Goal: Transaction & Acquisition: Book appointment/travel/reservation

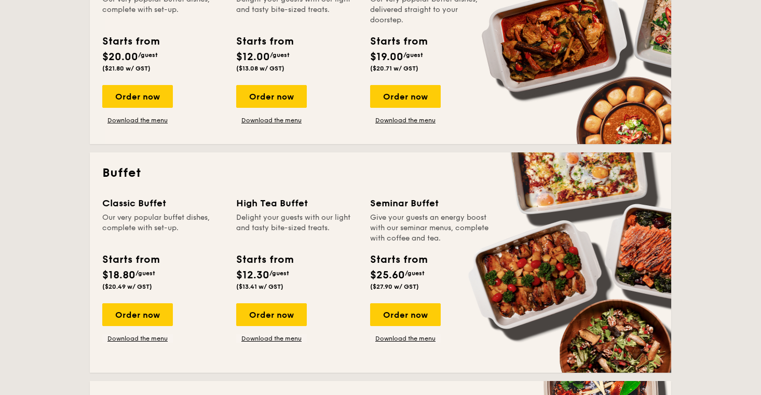
scroll to position [324, 0]
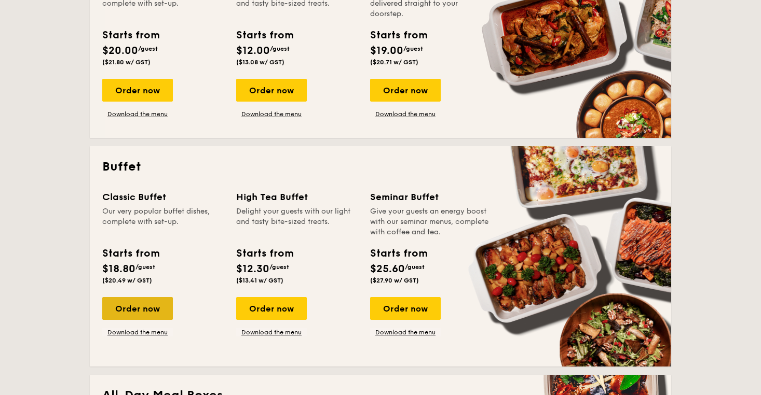
click at [145, 310] on div "Order now" at bounding box center [137, 308] width 71 height 23
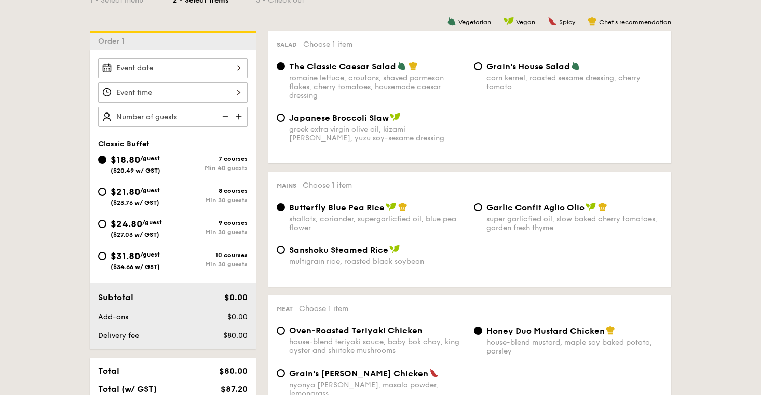
scroll to position [264, 0]
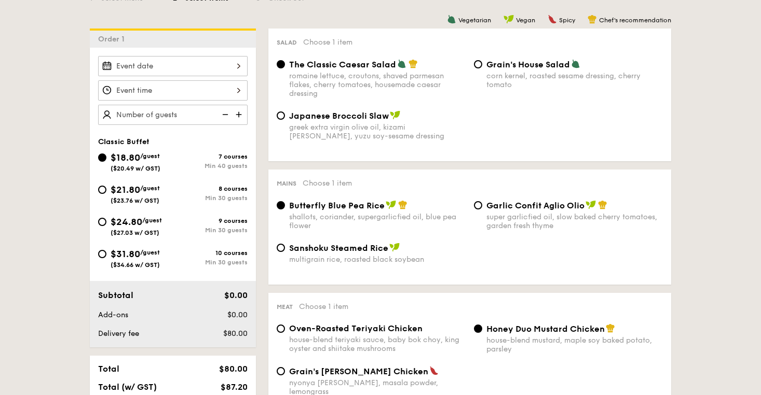
click at [182, 198] on div "Min 30 guests" at bounding box center [210, 198] width 75 height 7
click at [106, 194] on input "$21.80 /guest ($23.76 w/ GST) 8 courses Min 30 guests" at bounding box center [102, 190] width 8 height 8
radio input "true"
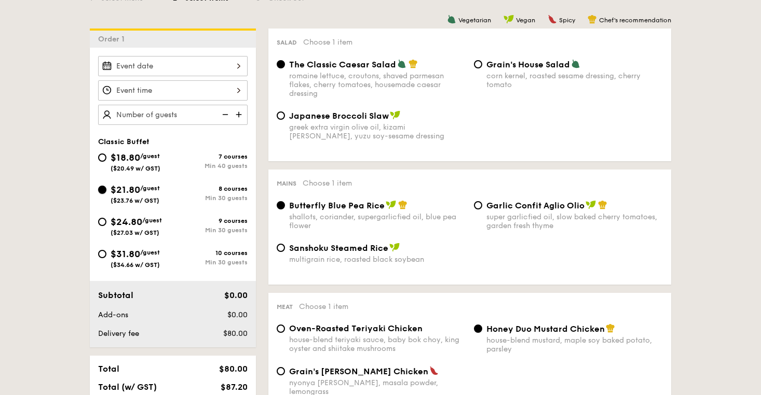
radio input "true"
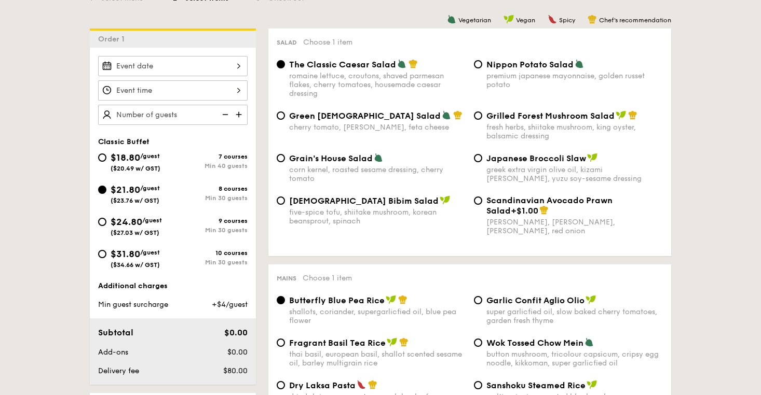
click at [243, 112] on img at bounding box center [240, 115] width 16 height 20
type input "30 guests"
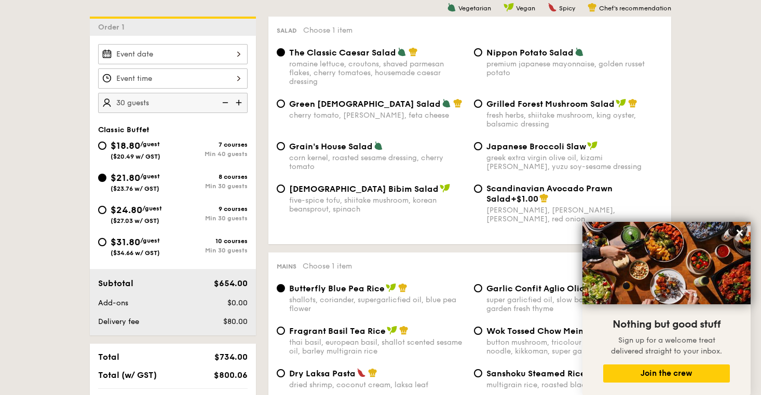
scroll to position [319, 0]
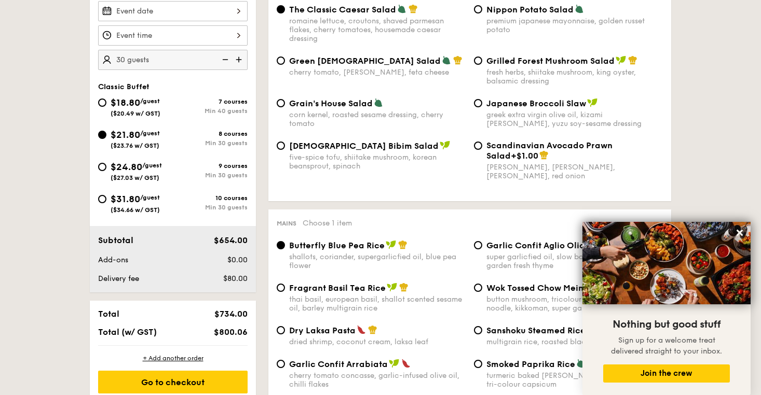
click at [559, 59] on span "Grilled Forest Mushroom Salad" at bounding box center [550, 61] width 128 height 10
click at [482, 59] on input "Grilled Forest Mushroom Salad fresh herbs, shiitake mushroom, king oyster, bals…" at bounding box center [478, 61] width 8 height 8
radio input "true"
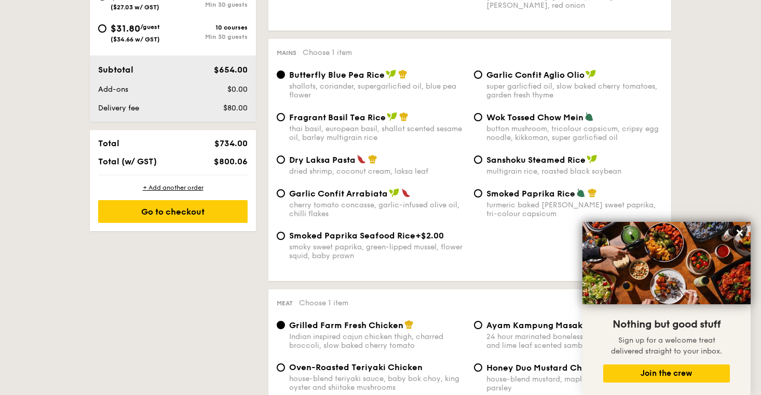
scroll to position [490, 0]
click at [345, 161] on span "Dry Laksa Pasta" at bounding box center [322, 160] width 66 height 10
click at [285, 161] on input "Dry Laksa Pasta dried shrimp, coconut cream, laksa leaf" at bounding box center [281, 159] width 8 height 8
radio input "true"
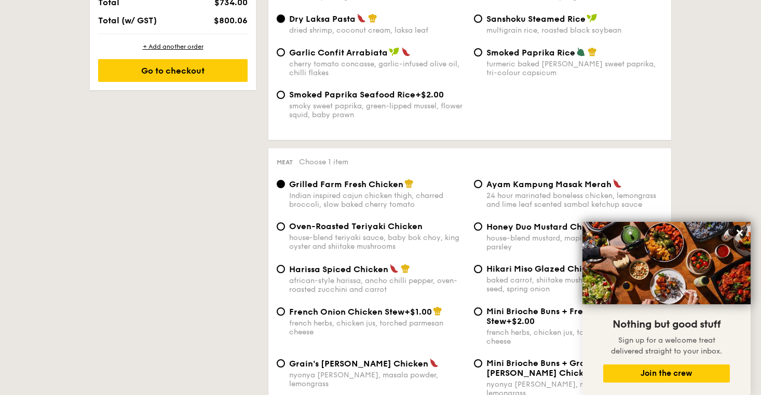
scroll to position [518, 0]
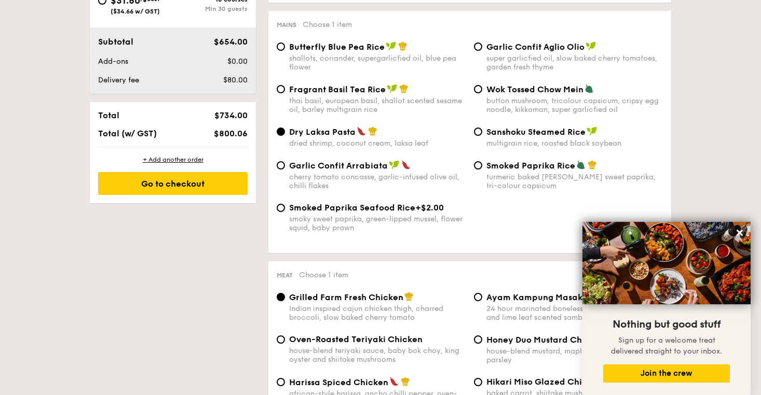
click at [384, 60] on div "shallots, coriander, supergarlicfied oil, blue pea flower" at bounding box center [377, 63] width 176 height 18
click at [285, 51] on input "Butterfly Blue Pea Rice shallots, coriander, supergarlicfied oil, blue pea flow…" at bounding box center [281, 47] width 8 height 8
radio input "true"
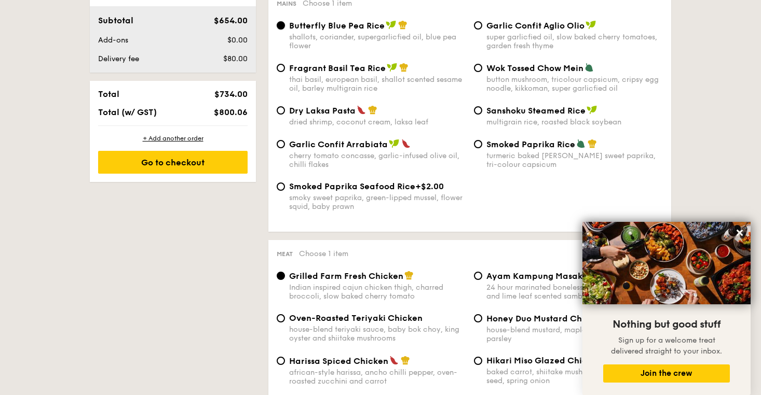
scroll to position [537, 0]
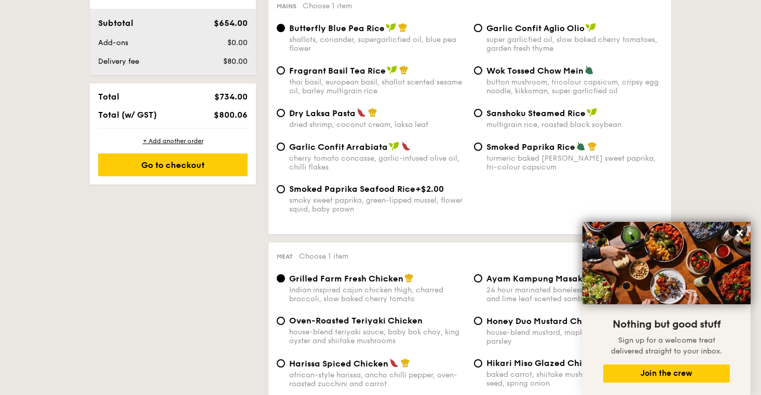
click at [400, 84] on div "thai basil, european basil, shallot scented sesame oil, barley multigrain rice" at bounding box center [377, 87] width 176 height 18
click at [285, 75] on input "Fragrant Basil Tea Rice thai basil, european basil, shallot scented sesame oil,…" at bounding box center [281, 70] width 8 height 8
radio input "true"
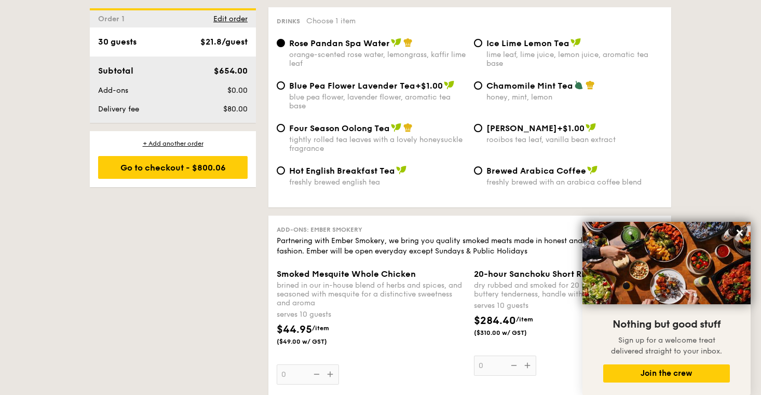
scroll to position [2031, 0]
click at [383, 131] on span "Four Season Oolong Tea" at bounding box center [339, 128] width 101 height 10
click at [285, 131] on input "Four Season Oolong Tea tightly rolled tea leaves with a lovely honeysuckle frag…" at bounding box center [281, 128] width 8 height 8
radio input "true"
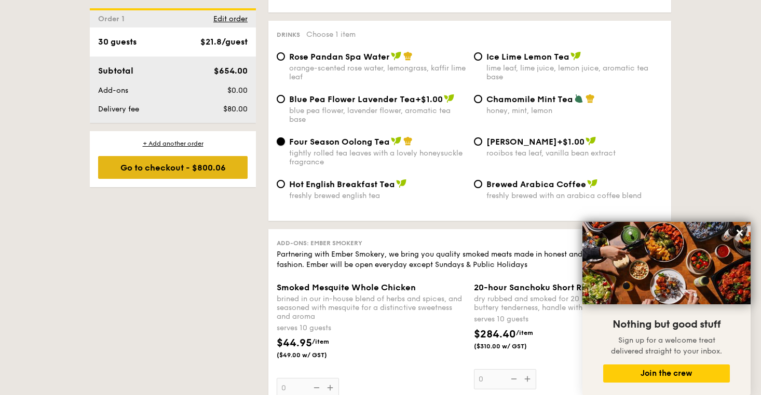
scroll to position [2005, 0]
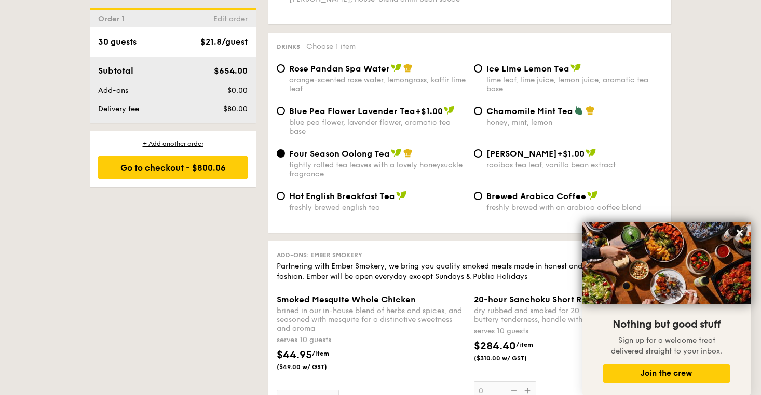
click at [223, 17] on span "Edit order" at bounding box center [230, 19] width 34 height 9
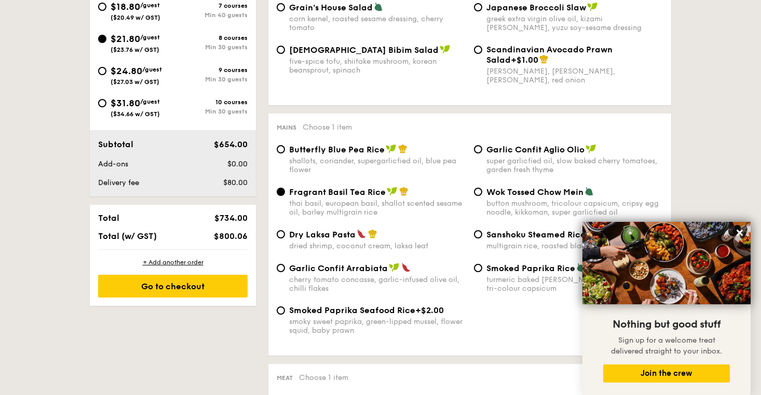
scroll to position [277, 0]
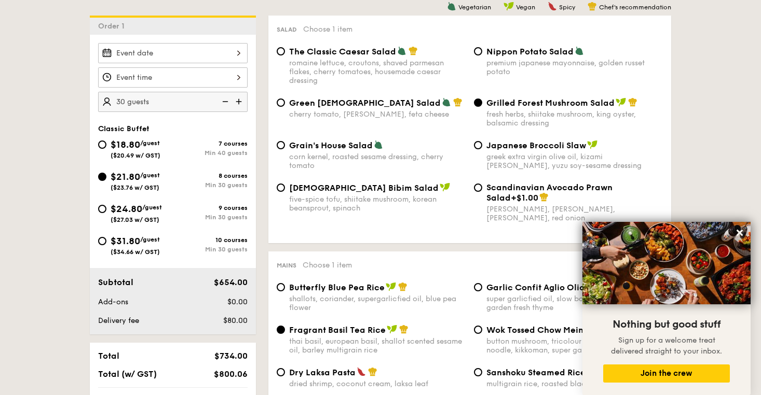
click at [98, 140] on div "$18.80 /guest ($20.49 w/ GST)" at bounding box center [135, 149] width 75 height 22
click at [98, 141] on input "$18.80 /guest ($20.49 w/ GST) 7 courses Min 40 guests" at bounding box center [102, 145] width 8 height 8
radio input "true"
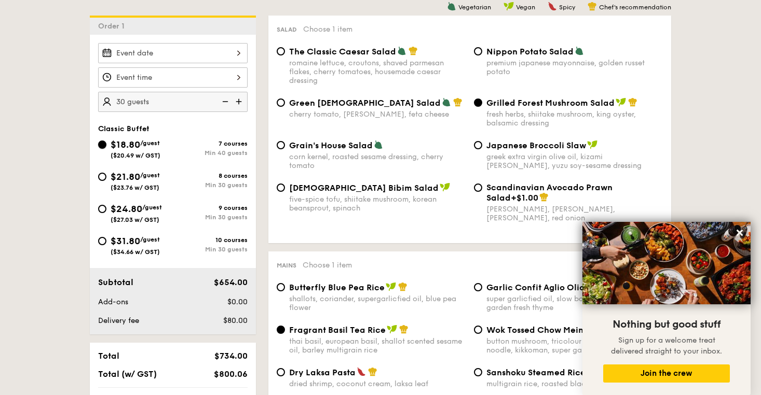
radio input "true"
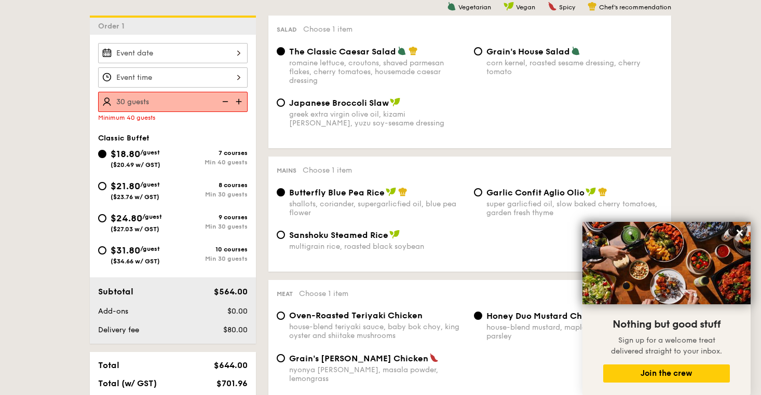
click at [237, 100] on img at bounding box center [240, 102] width 16 height 20
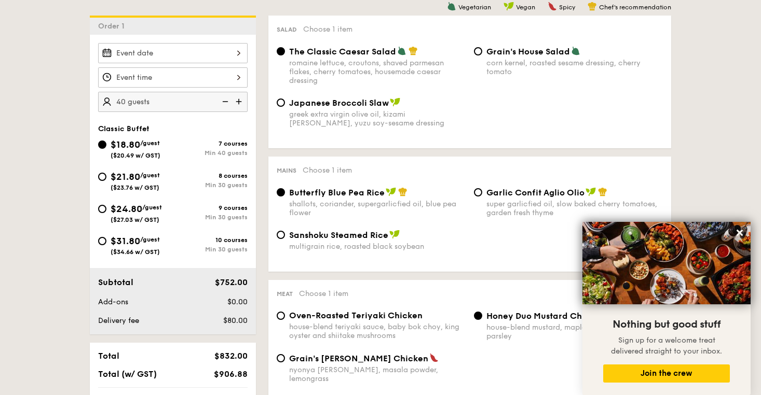
click at [237, 100] on img at bounding box center [240, 102] width 16 height 20
click at [221, 98] on img at bounding box center [224, 102] width 16 height 20
type input "40 guests"
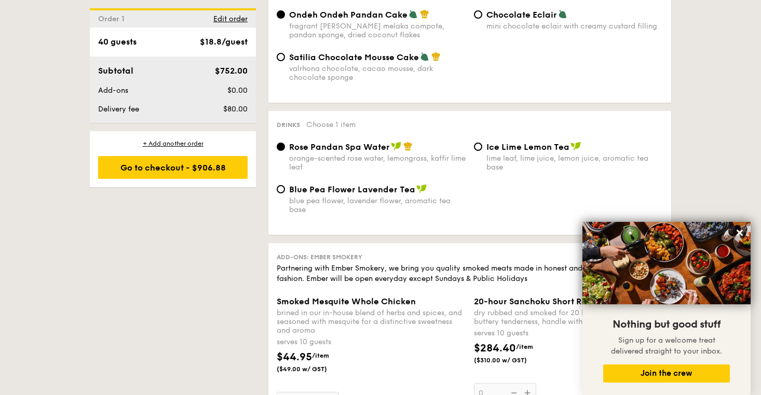
scroll to position [976, 0]
click at [360, 189] on span "Blue Pea Flower Lavender Tea" at bounding box center [352, 190] width 126 height 10
click at [285, 189] on input "Blue Pea Flower Lavender Tea blue pea flower, lavender flower, aromatic tea base" at bounding box center [281, 190] width 8 height 8
radio input "true"
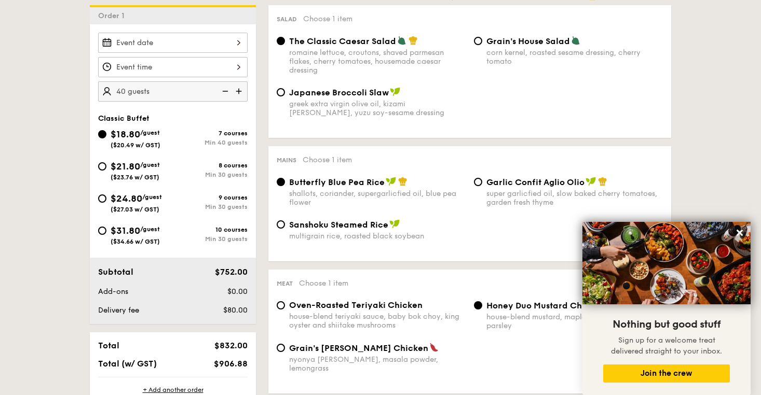
scroll to position [106, 0]
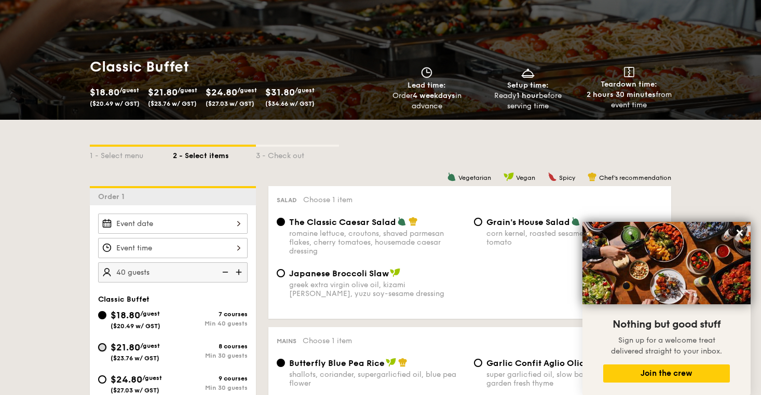
click at [105, 347] on input "$21.80 /guest ($23.76 w/ GST) 8 courses Min 30 guests" at bounding box center [102, 348] width 8 height 8
radio input "true"
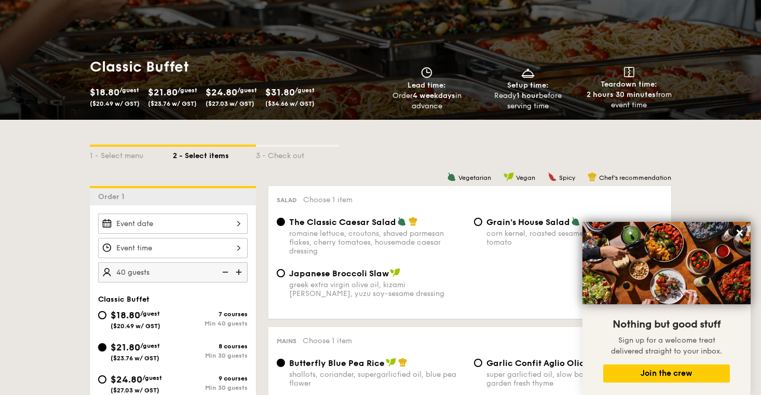
radio input "true"
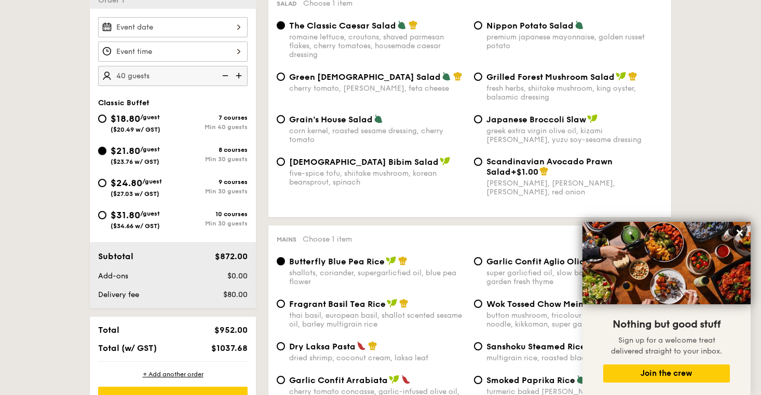
scroll to position [292, 0]
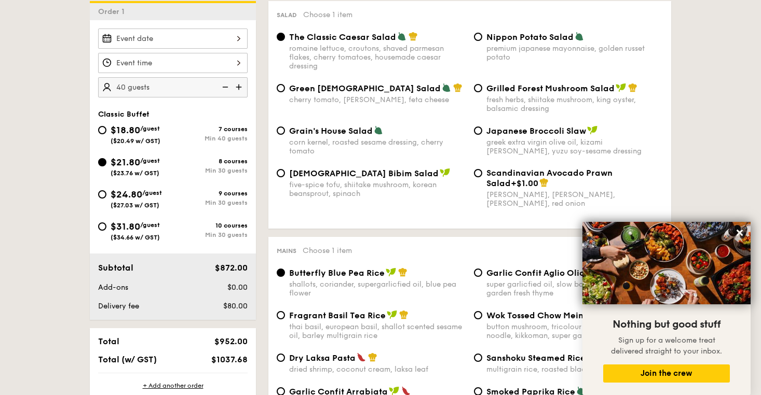
click at [224, 86] on img at bounding box center [224, 87] width 16 height 20
click at [227, 87] on img at bounding box center [224, 87] width 16 height 20
type input "30 guests"
click at [489, 89] on span "Grilled Forest Mushroom Salad" at bounding box center [550, 89] width 128 height 10
click at [482, 89] on input "Grilled Forest Mushroom Salad fresh herbs, shiitake mushroom, king oyster, bals…" at bounding box center [478, 88] width 8 height 8
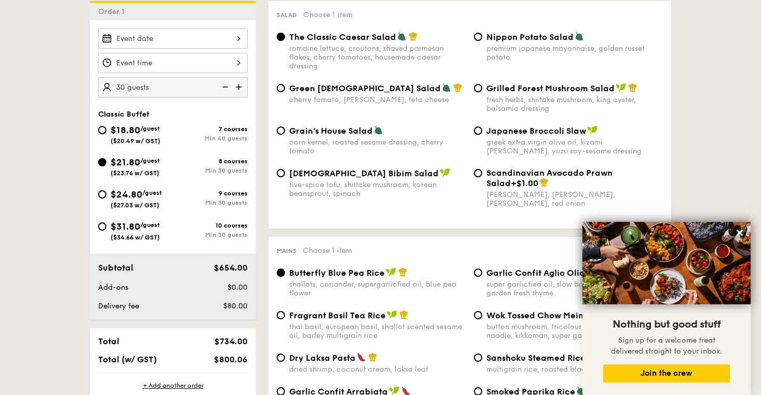
radio input "true"
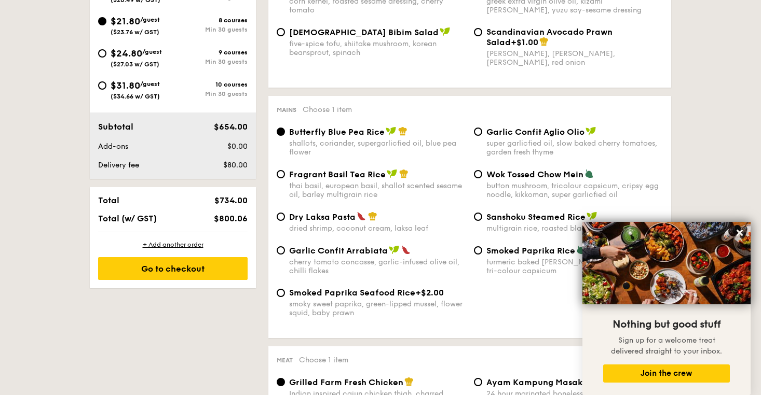
scroll to position [444, 0]
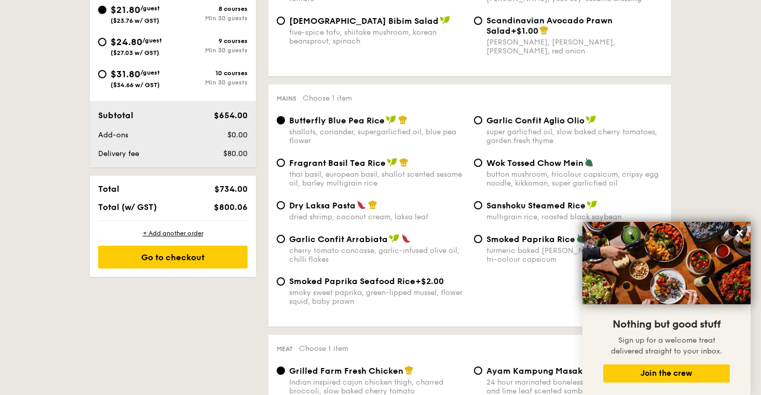
click at [344, 210] on span "Dry Laksa Pasta" at bounding box center [322, 206] width 66 height 10
click at [285, 210] on input "Dry Laksa Pasta dried shrimp, coconut cream, laksa leaf" at bounding box center [281, 205] width 8 height 8
radio input "true"
click at [370, 166] on span "Fragrant Basil Tea Rice" at bounding box center [337, 163] width 97 height 10
click at [285, 166] on input "Fragrant Basil Tea Rice thai basil, european basil, shallot scented sesame oil,…" at bounding box center [281, 163] width 8 height 8
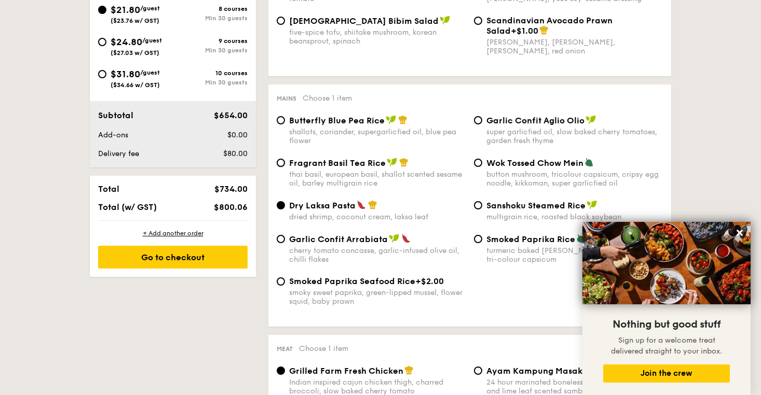
radio input "true"
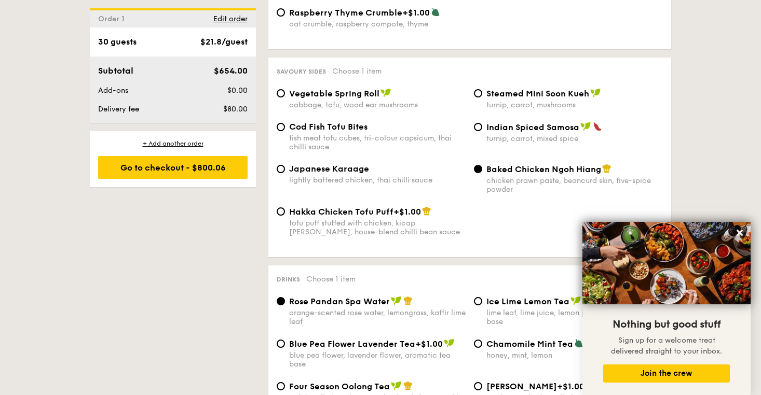
scroll to position [1771, 0]
click at [353, 126] on span "Cod Fish Tofu Bites" at bounding box center [328, 127] width 78 height 10
click at [285, 126] on input "Cod Fish Tofu Bites fish meat tofu cubes, tri-colour capsicum, thai chilli sauce" at bounding box center [281, 128] width 8 height 8
radio input "true"
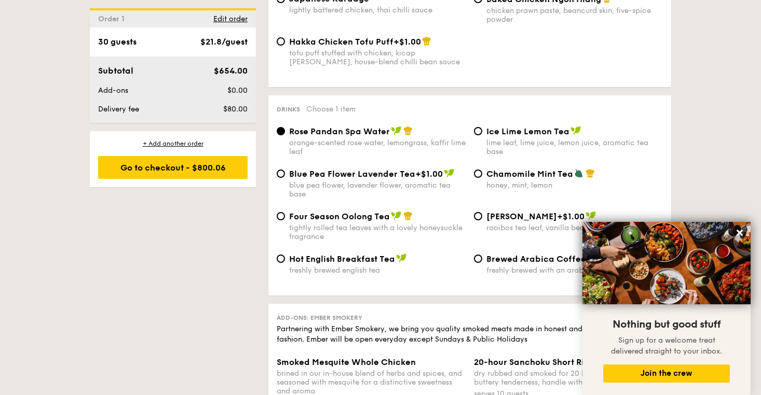
scroll to position [1947, 0]
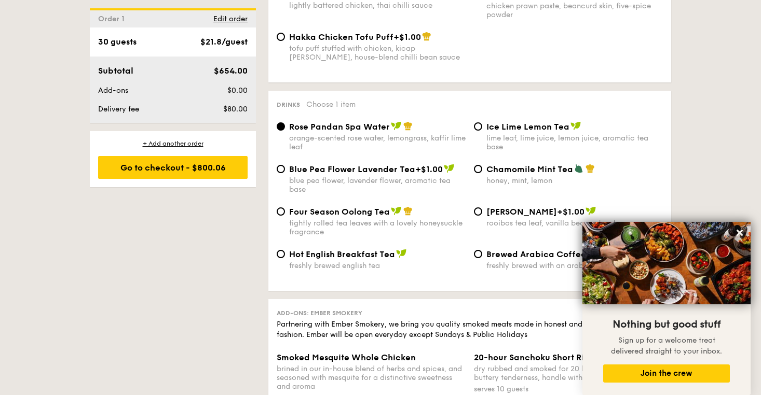
click at [510, 165] on span "Chamomile Mint Tea" at bounding box center [529, 170] width 87 height 10
click at [482, 165] on input "Chamomile Mint Tea honey, mint, lemon" at bounding box center [478, 169] width 8 height 8
radio input "true"
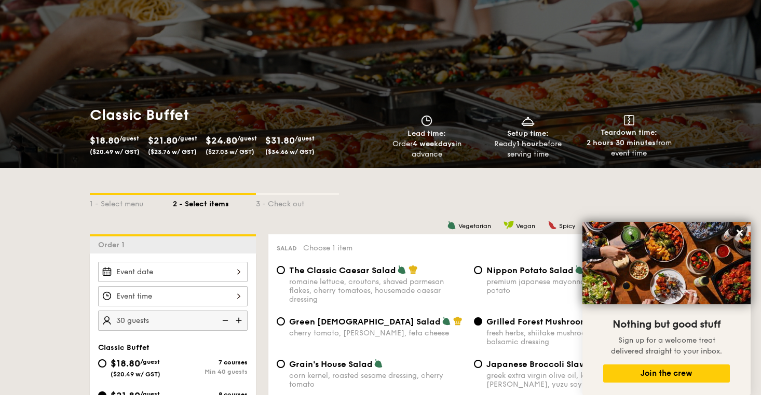
scroll to position [59, 0]
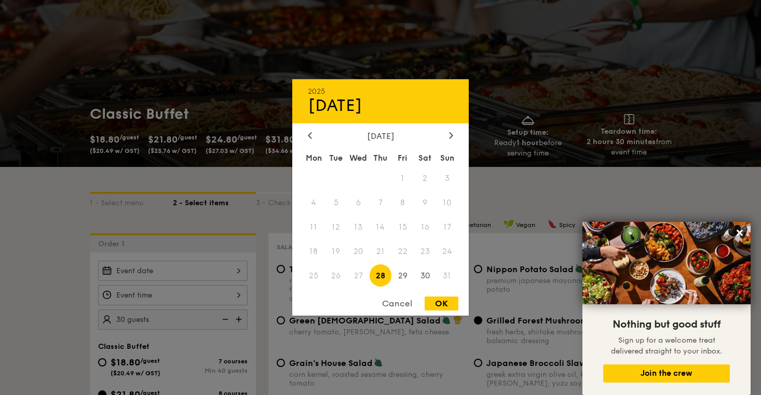
click at [206, 275] on div "2025 Aug [DATE] Tue Wed Thu Fri Sat Sun 1 2 3 4 5 6 7 8 9 10 11 12 13 14 15 16 …" at bounding box center [172, 271] width 149 height 20
click at [447, 141] on div "[DATE] Mon Tue Wed Thu Fri Sat Sun 1 2 3 4 5 6 7 8 9 10 11 12 13 14 15 16 17 18…" at bounding box center [380, 210] width 176 height 158
click at [449, 138] on icon at bounding box center [451, 135] width 4 height 7
click at [428, 252] on span "27" at bounding box center [425, 251] width 22 height 22
click at [449, 303] on div "OK" at bounding box center [442, 304] width 34 height 14
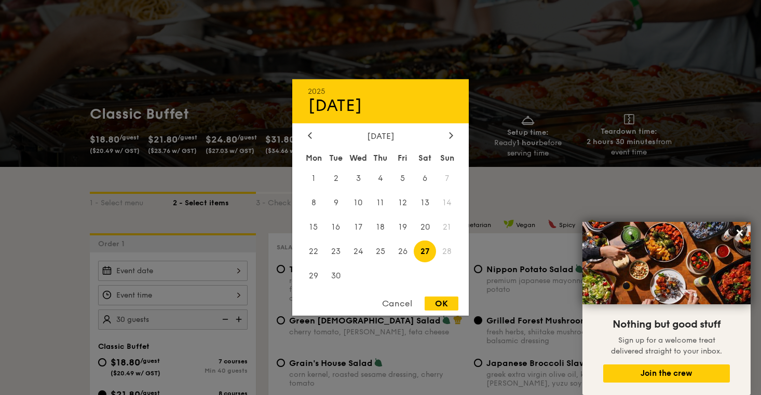
type input "[DATE]"
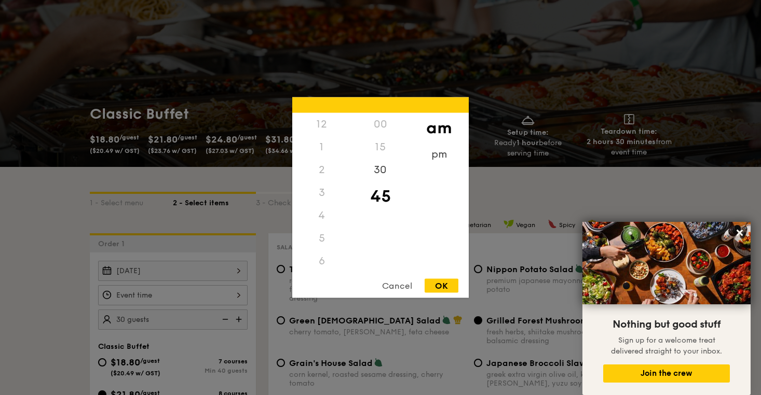
click at [173, 303] on div "12 1 2 3 4 5 6 7 8 9 10 11 00 15 30 45 am pm Cancel OK" at bounding box center [172, 295] width 149 height 20
click at [323, 265] on div "11" at bounding box center [321, 272] width 59 height 30
click at [383, 165] on div "30" at bounding box center [380, 174] width 59 height 30
click at [442, 280] on div "OK" at bounding box center [442, 286] width 34 height 14
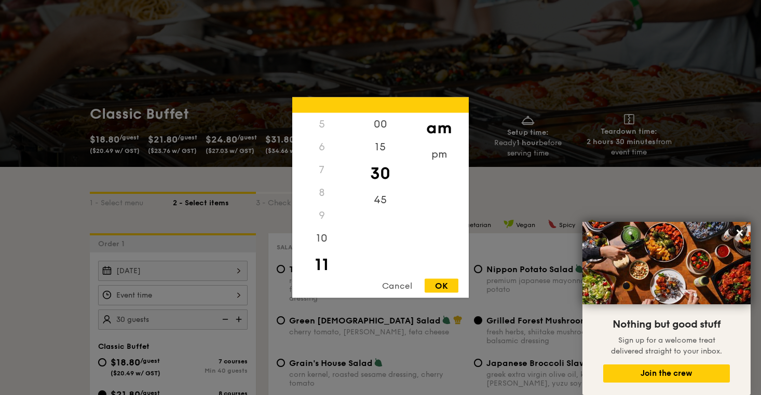
type input "11:30AM"
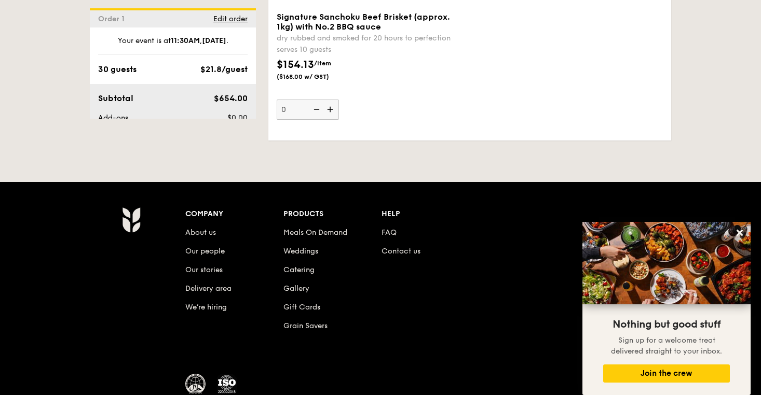
scroll to position [2491, 0]
